Goal: Navigation & Orientation: Understand site structure

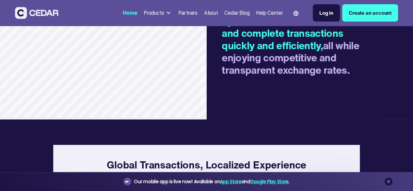
scroll to position [818, 0]
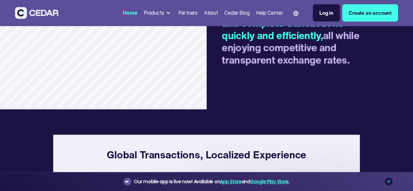
click at [144, 14] on div "Products" at bounding box center [154, 13] width 21 height 8
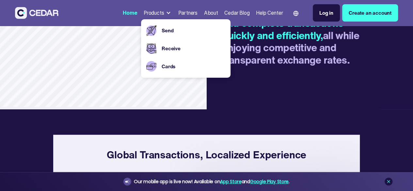
click at [178, 17] on div "Partners" at bounding box center [188, 13] width 20 height 8
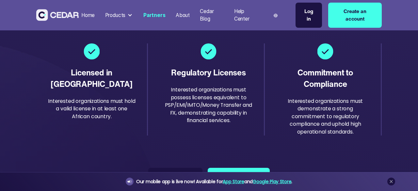
scroll to position [927, 0]
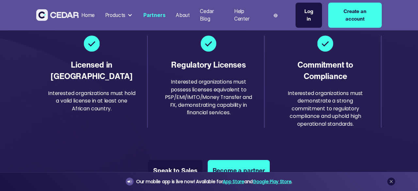
click at [112, 13] on div "Products" at bounding box center [115, 15] width 21 height 8
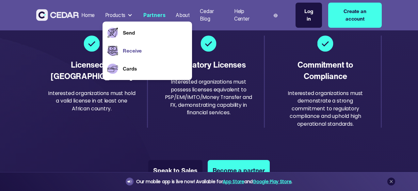
click at [133, 50] on link "Receive" at bounding box center [155, 51] width 64 height 8
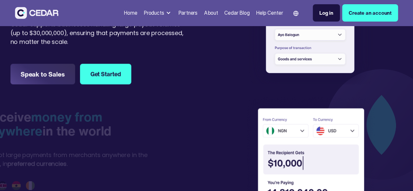
scroll to position [453, 0]
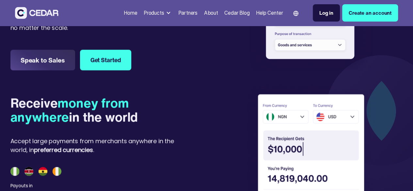
click at [141, 19] on div "Products" at bounding box center [157, 13] width 33 height 13
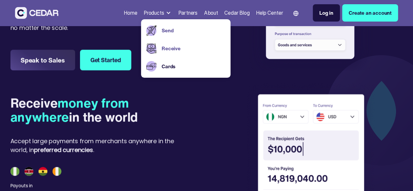
click at [162, 30] on link "Send" at bounding box center [194, 31] width 64 height 8
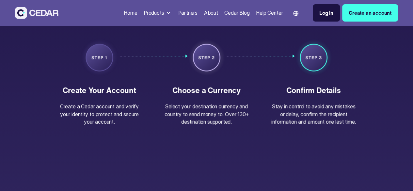
scroll to position [913, 0]
